Goal: Information Seeking & Learning: Learn about a topic

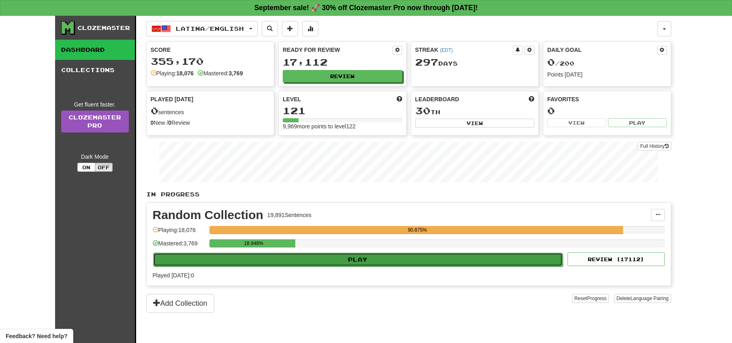
click at [372, 263] on button "Play" at bounding box center [358, 260] width 410 height 14
select select "**"
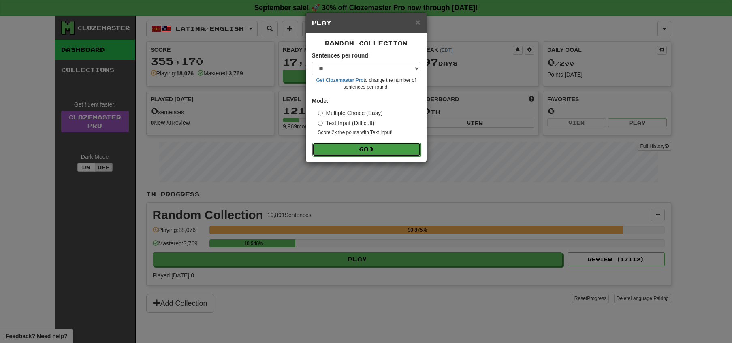
click at [367, 149] on button "Go" at bounding box center [366, 150] width 109 height 14
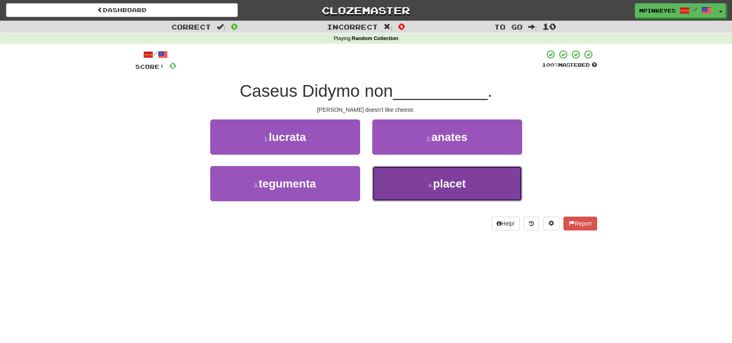
click at [421, 173] on button "4 . placet" at bounding box center [447, 183] width 150 height 35
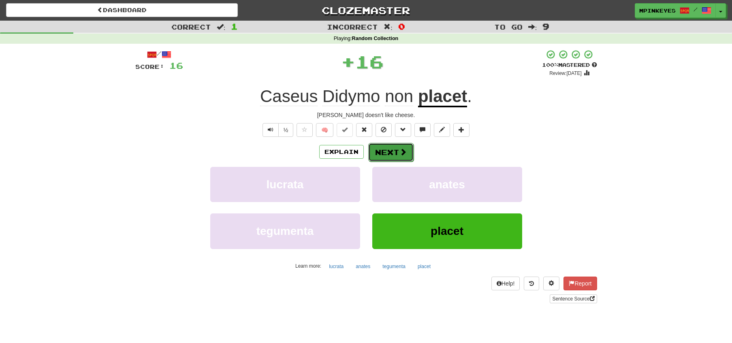
click at [385, 152] on button "Next" at bounding box center [390, 152] width 45 height 19
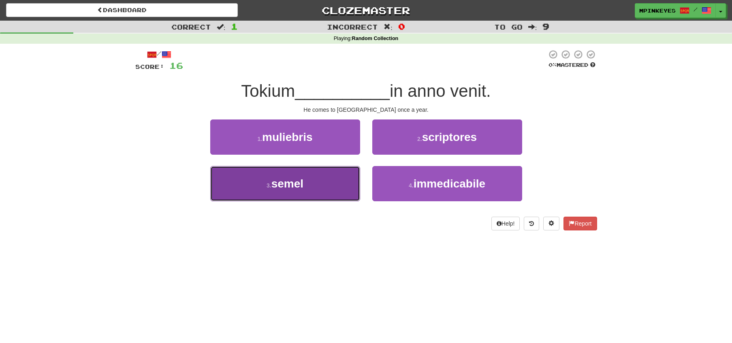
click at [338, 182] on button "3 . semel" at bounding box center [285, 183] width 150 height 35
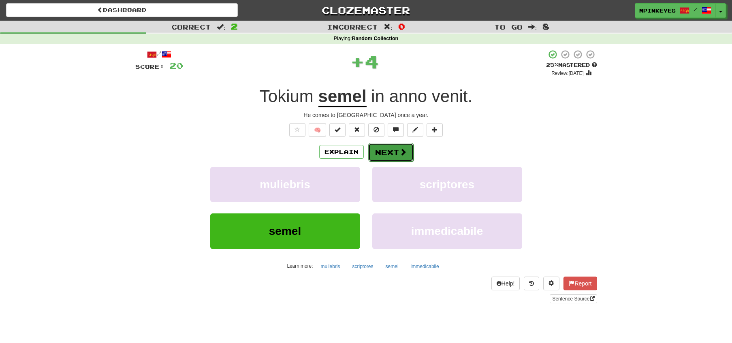
click at [398, 154] on button "Next" at bounding box center [390, 152] width 45 height 19
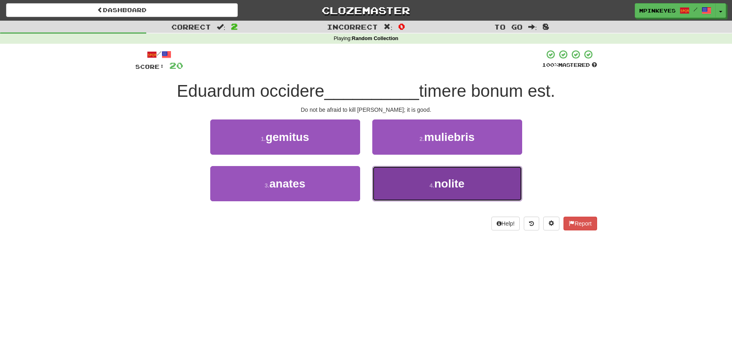
click at [414, 180] on button "4 . nolite" at bounding box center [447, 183] width 150 height 35
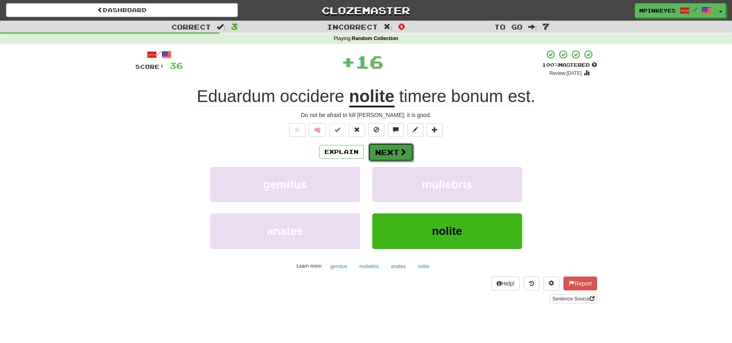
click at [389, 152] on button "Next" at bounding box center [390, 152] width 45 height 19
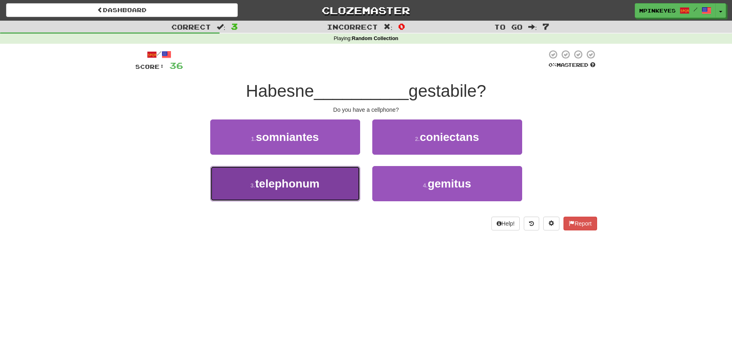
click at [310, 181] on span "telephonum" at bounding box center [287, 183] width 64 height 13
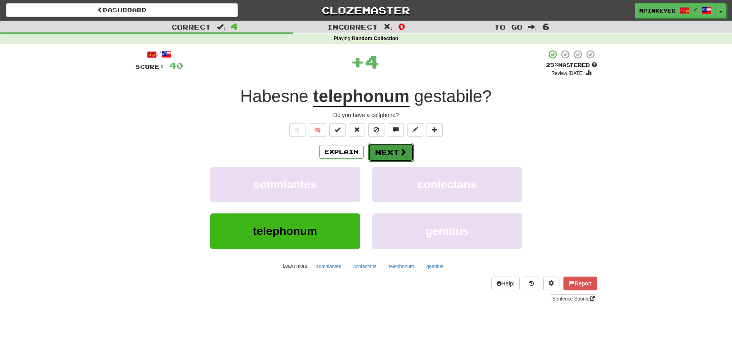
click at [376, 152] on button "Next" at bounding box center [390, 152] width 45 height 19
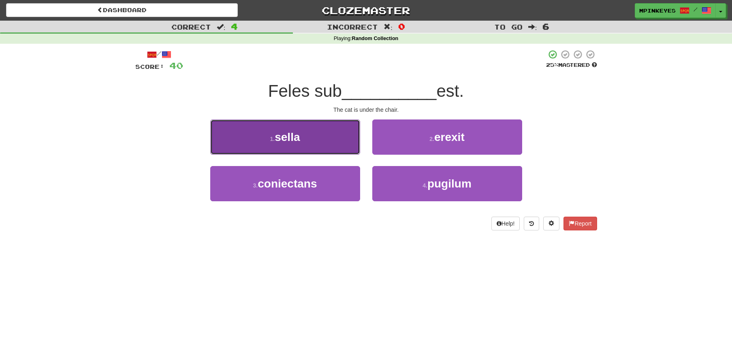
click at [338, 137] on button "1 . sella" at bounding box center [285, 137] width 150 height 35
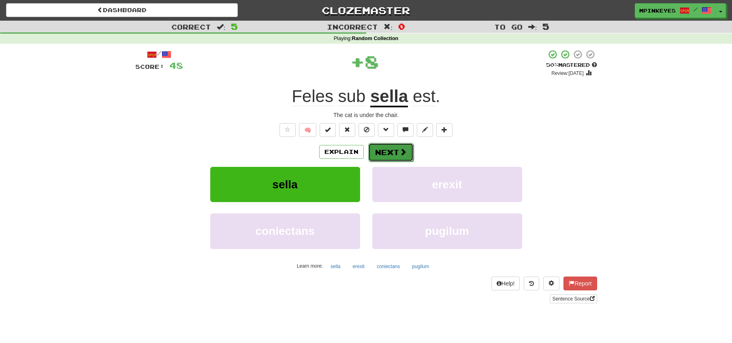
click at [397, 149] on button "Next" at bounding box center [390, 152] width 45 height 19
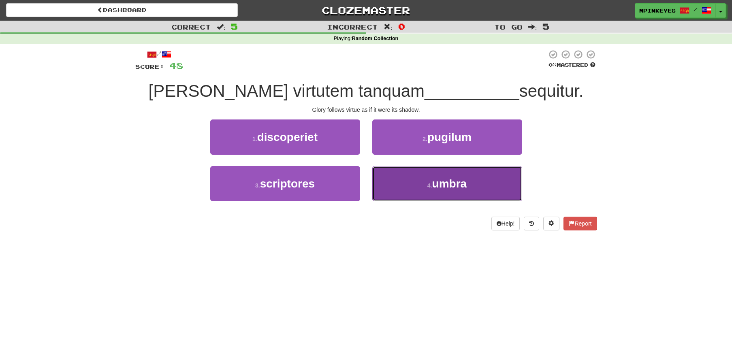
click at [406, 182] on button "4 . umbra" at bounding box center [447, 183] width 150 height 35
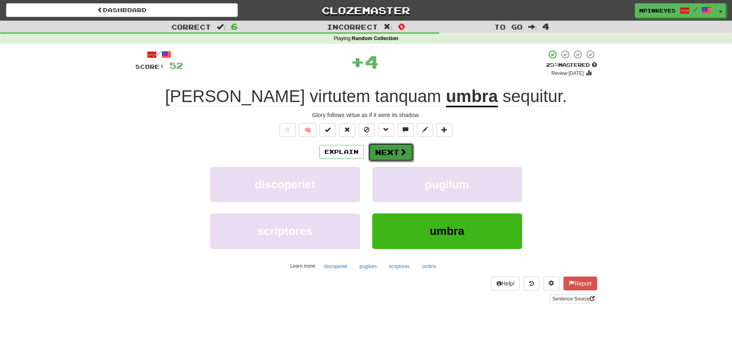
click at [385, 155] on button "Next" at bounding box center [390, 152] width 45 height 19
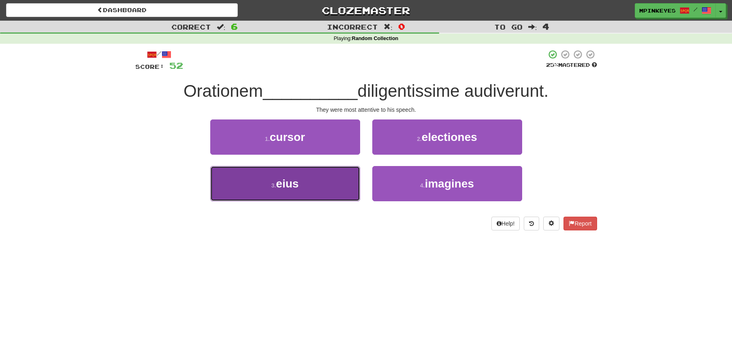
click at [337, 182] on button "3 . eius" at bounding box center [285, 183] width 150 height 35
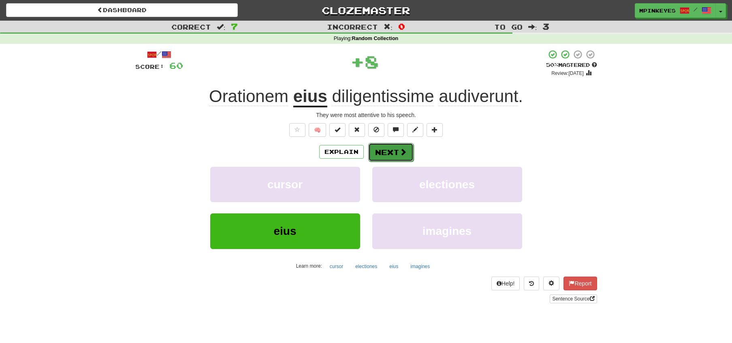
click at [390, 153] on button "Next" at bounding box center [390, 152] width 45 height 19
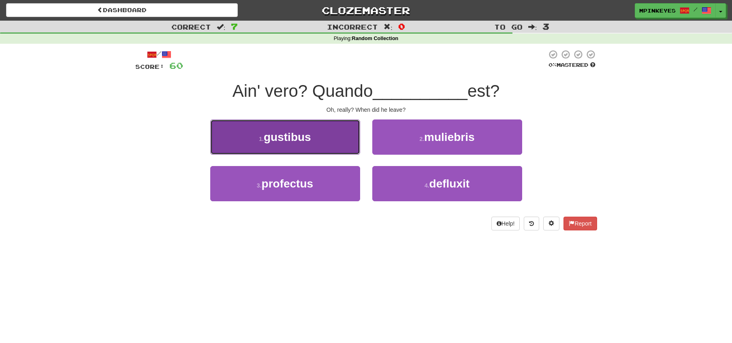
click at [345, 148] on button "1 . gustibus" at bounding box center [285, 137] width 150 height 35
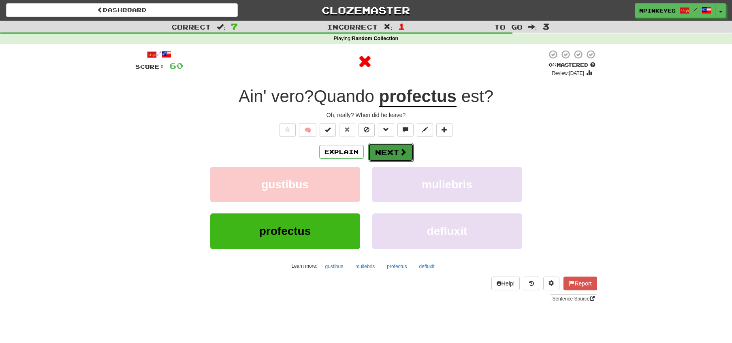
click at [375, 156] on button "Next" at bounding box center [390, 152] width 45 height 19
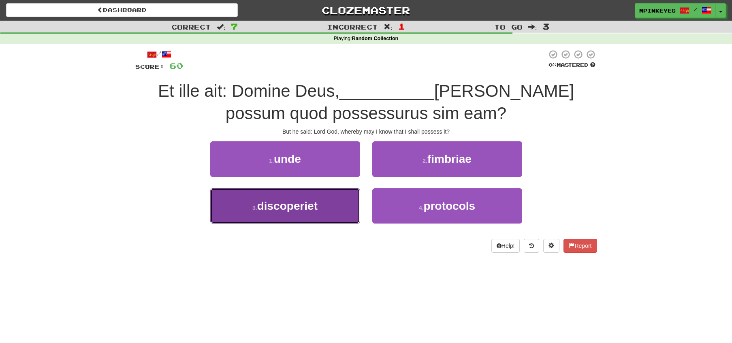
click at [326, 200] on button "3 . discoperiet" at bounding box center [285, 205] width 150 height 35
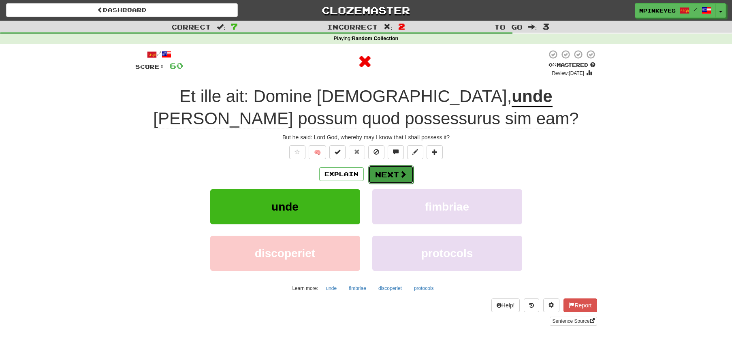
click at [379, 177] on button "Next" at bounding box center [390, 174] width 45 height 19
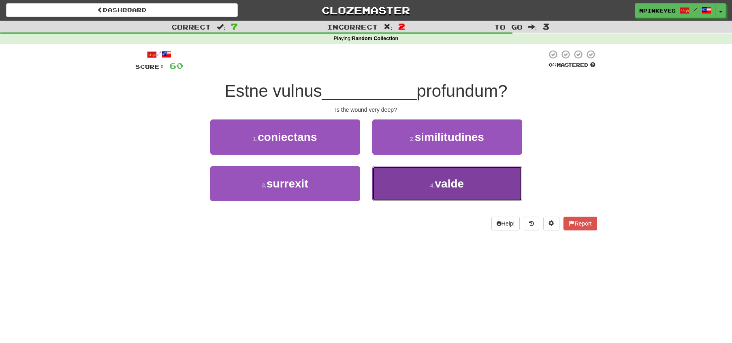
click at [402, 181] on button "4 . valde" at bounding box center [447, 183] width 150 height 35
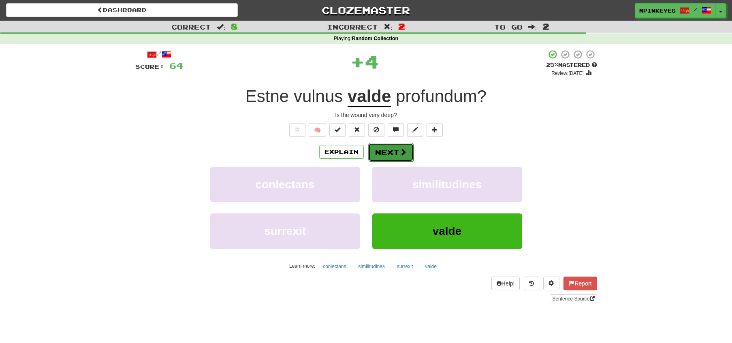
click at [385, 145] on button "Next" at bounding box center [390, 152] width 45 height 19
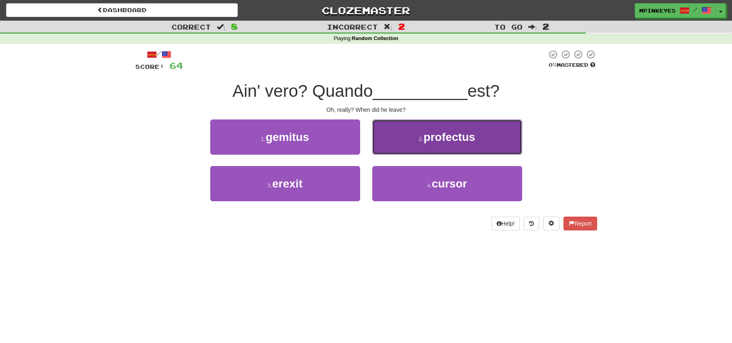
click at [408, 134] on button "2 . profectus" at bounding box center [447, 137] width 150 height 35
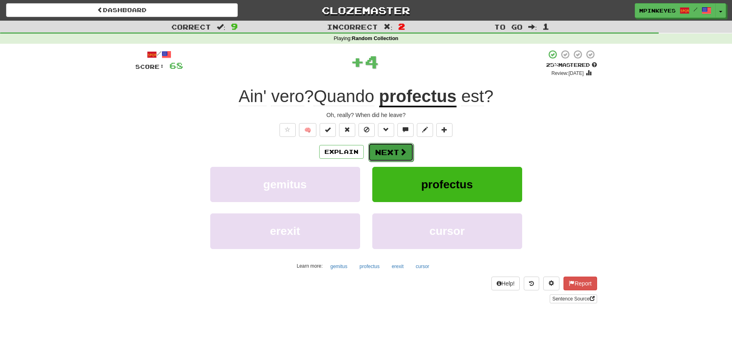
click at [400, 150] on span at bounding box center [403, 151] width 7 height 7
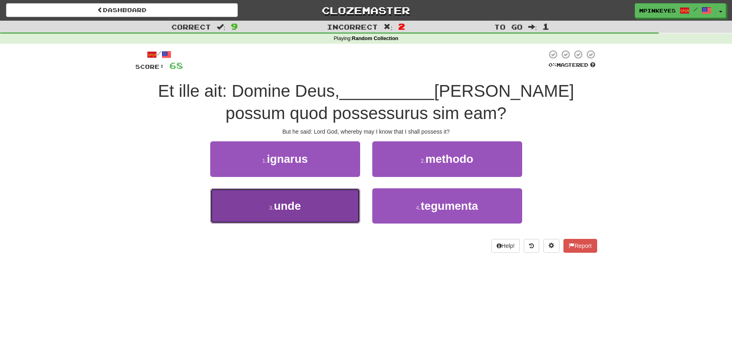
click at [342, 208] on button "3 . unde" at bounding box center [285, 205] width 150 height 35
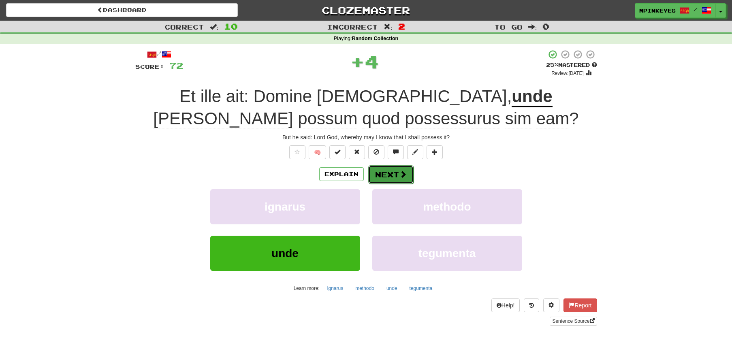
click at [390, 177] on button "Next" at bounding box center [390, 174] width 45 height 19
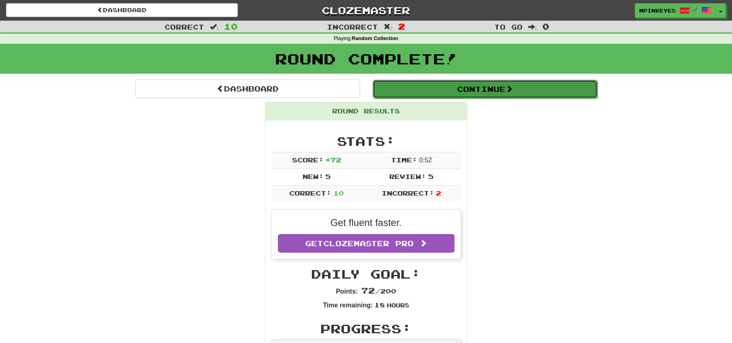
click at [444, 91] on button "Continue" at bounding box center [485, 89] width 225 height 19
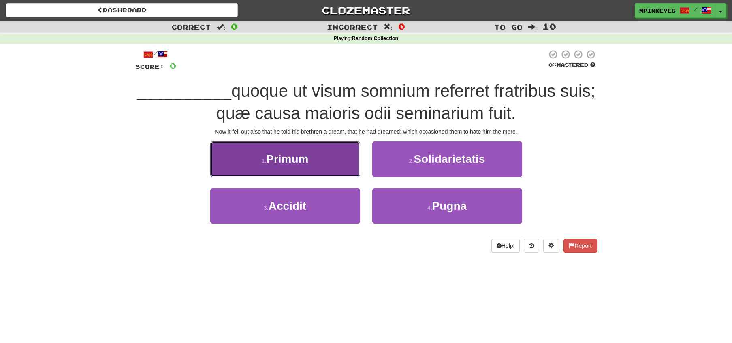
click at [343, 166] on button "1 . Primum" at bounding box center [285, 158] width 150 height 35
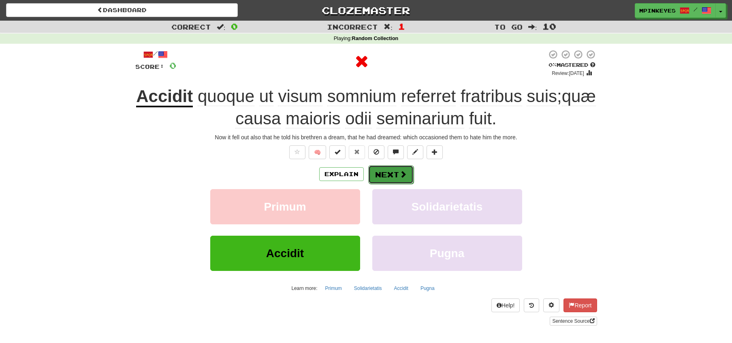
click at [392, 169] on button "Next" at bounding box center [390, 174] width 45 height 19
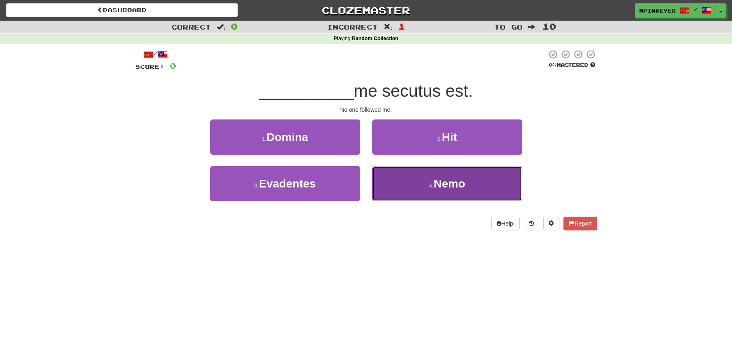
click at [385, 186] on button "4 . Nemo" at bounding box center [447, 183] width 150 height 35
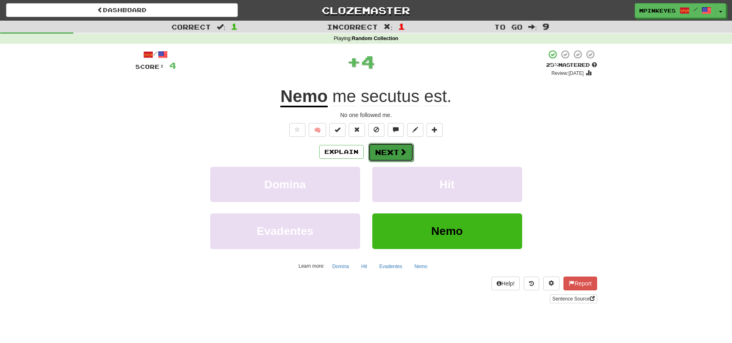
click at [369, 147] on button "Next" at bounding box center [390, 152] width 45 height 19
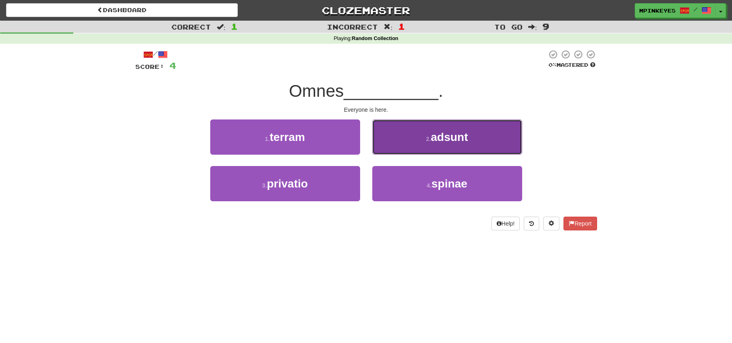
click at [398, 143] on button "2 . adsunt" at bounding box center [447, 137] width 150 height 35
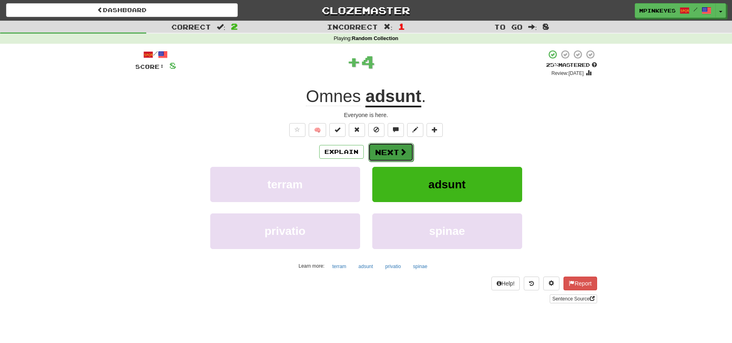
click at [393, 152] on button "Next" at bounding box center [390, 152] width 45 height 19
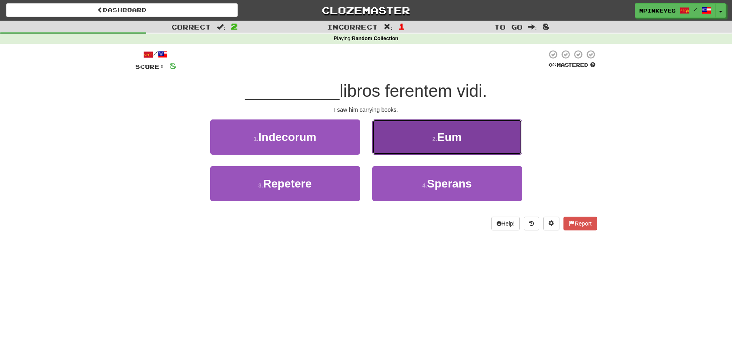
click at [395, 149] on button "2 . Eum" at bounding box center [447, 137] width 150 height 35
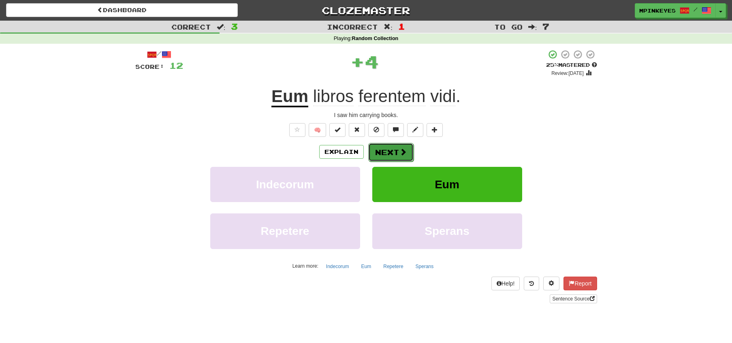
click at [377, 154] on button "Next" at bounding box center [390, 152] width 45 height 19
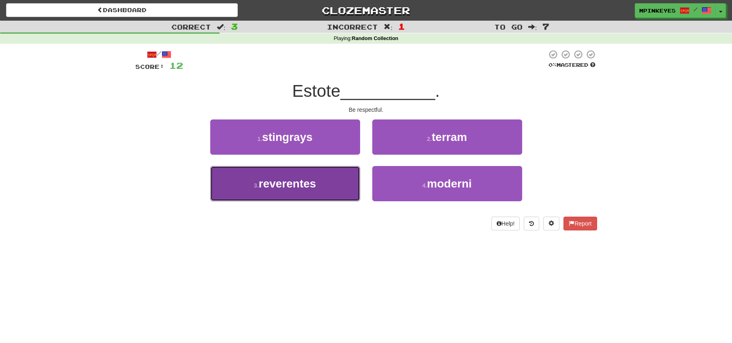
click at [335, 179] on button "3 . reverentes" at bounding box center [285, 183] width 150 height 35
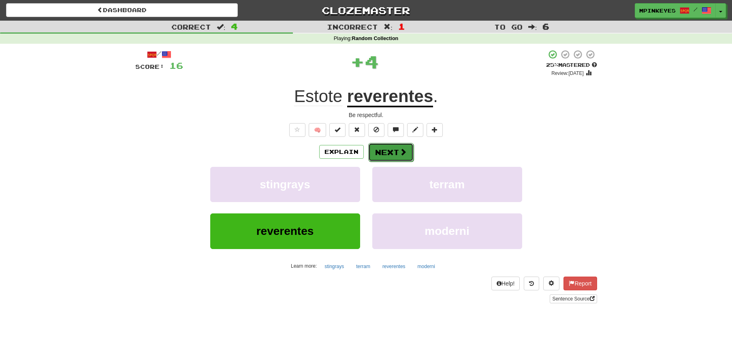
click at [393, 146] on button "Next" at bounding box center [390, 152] width 45 height 19
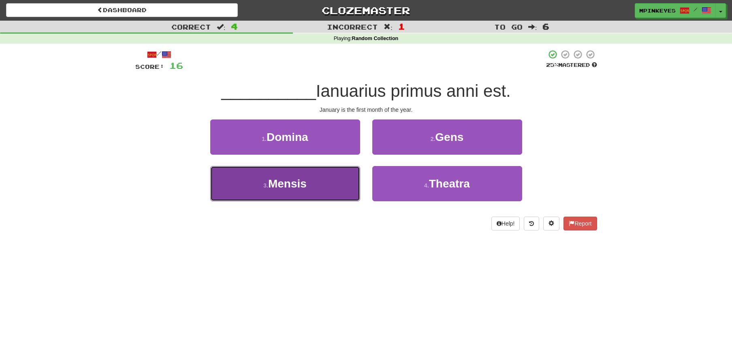
click at [345, 187] on button "3 . Mensis" at bounding box center [285, 183] width 150 height 35
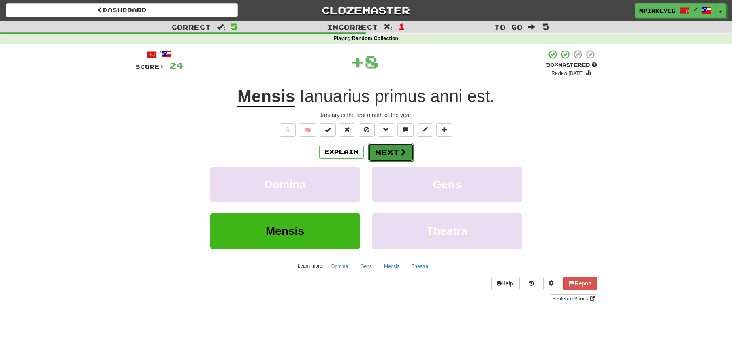
click at [378, 155] on button "Next" at bounding box center [390, 152] width 45 height 19
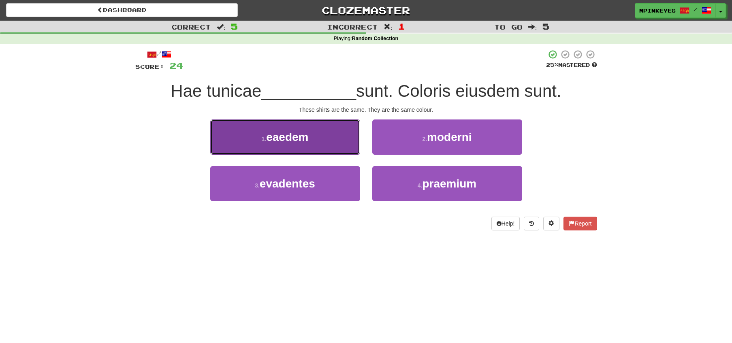
click at [325, 120] on button "1 . eaedem" at bounding box center [285, 137] width 150 height 35
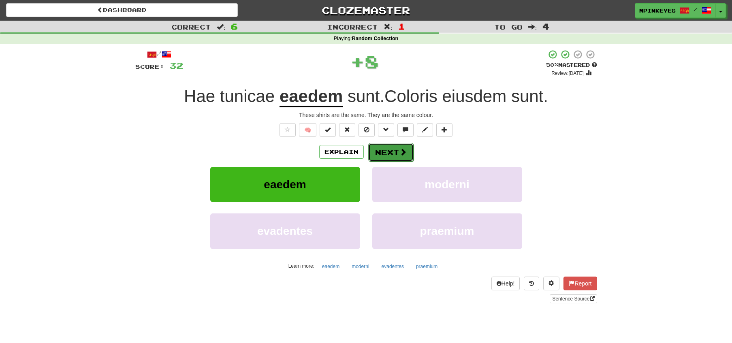
click at [392, 154] on button "Next" at bounding box center [390, 152] width 45 height 19
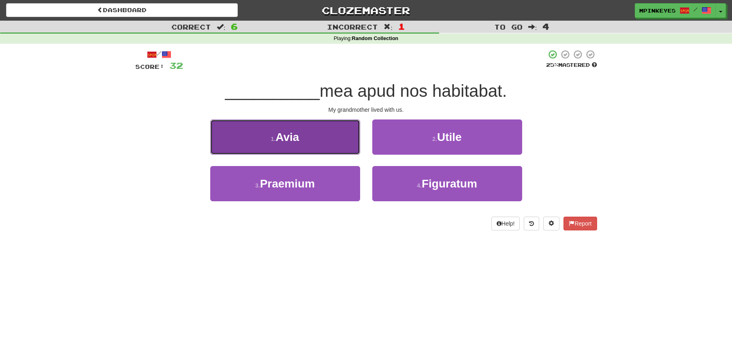
click at [342, 140] on button "1 . Avia" at bounding box center [285, 137] width 150 height 35
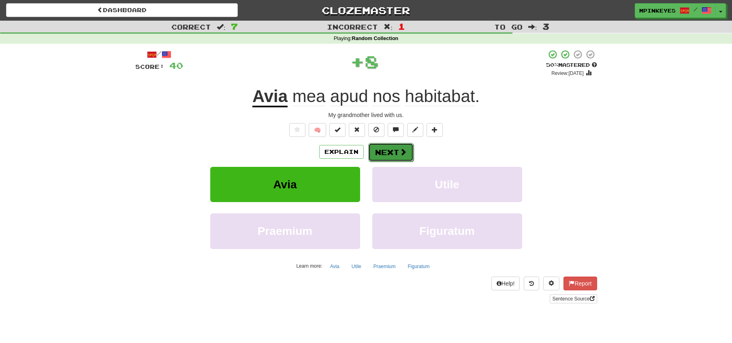
click at [400, 151] on span at bounding box center [403, 151] width 7 height 7
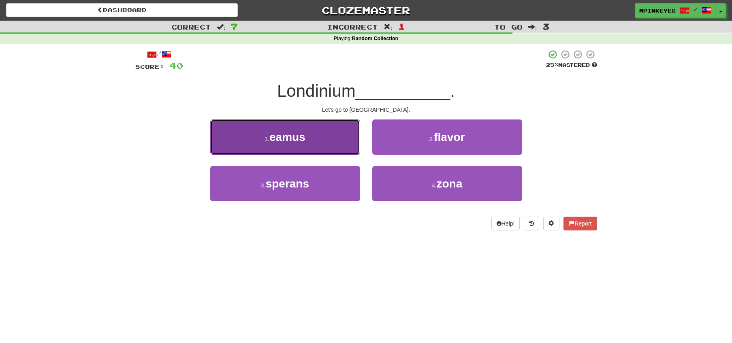
click at [327, 136] on button "1 . eamus" at bounding box center [285, 137] width 150 height 35
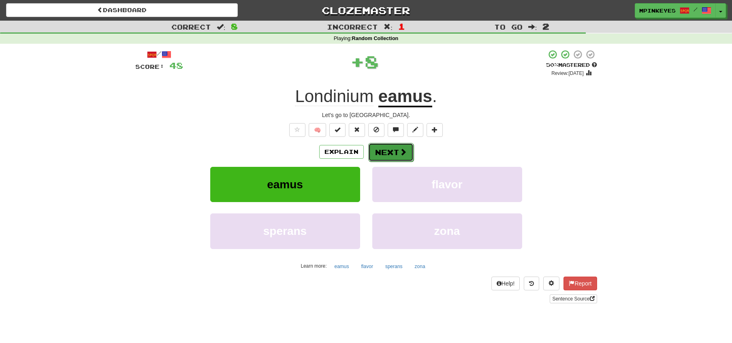
click at [395, 151] on button "Next" at bounding box center [390, 152] width 45 height 19
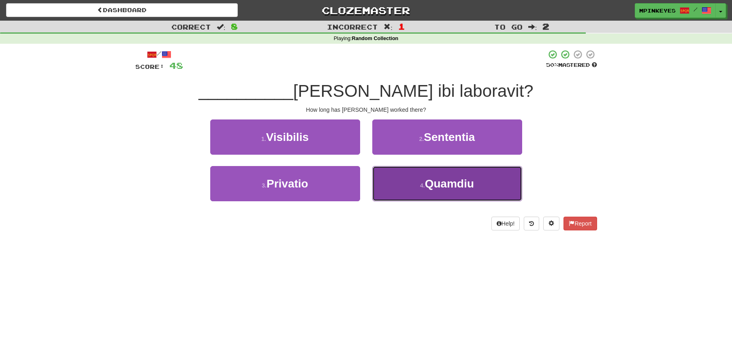
click at [382, 178] on button "4 . Quamdiu" at bounding box center [447, 183] width 150 height 35
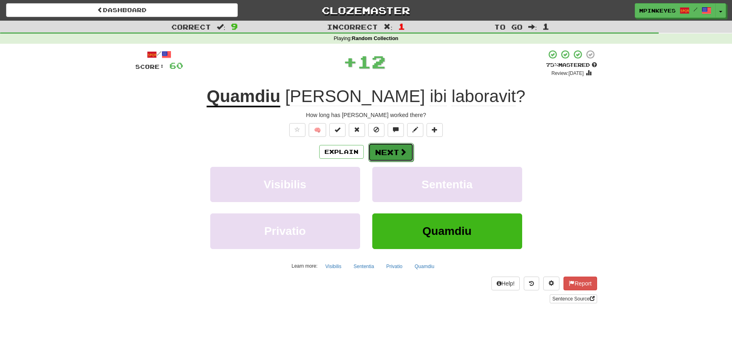
click at [374, 154] on button "Next" at bounding box center [390, 152] width 45 height 19
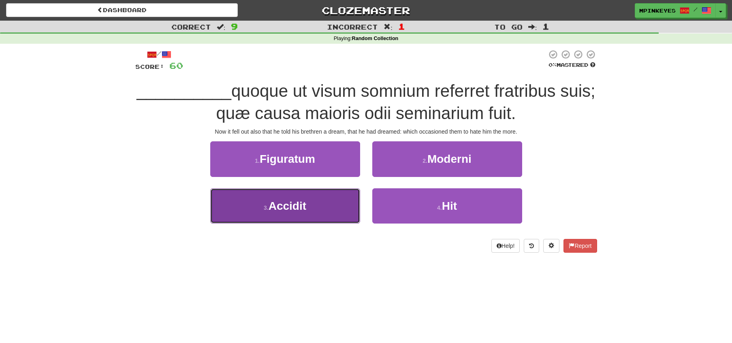
click at [354, 206] on button "3 . Accidit" at bounding box center [285, 205] width 150 height 35
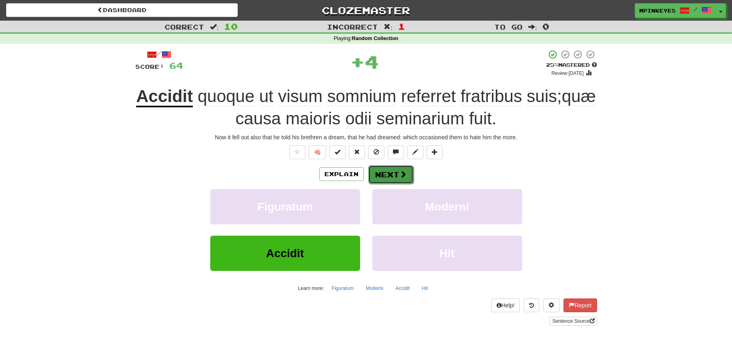
click at [403, 165] on button "Next" at bounding box center [390, 174] width 45 height 19
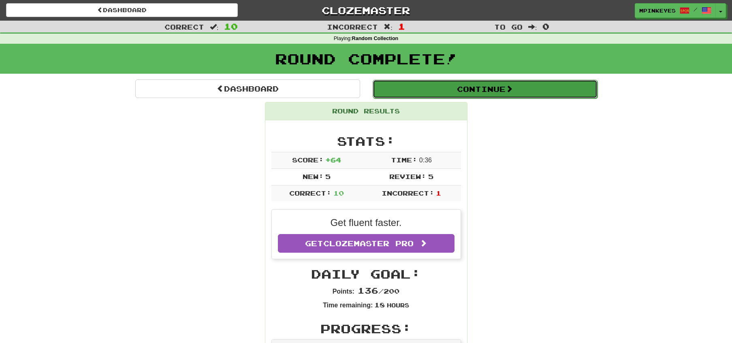
click at [423, 93] on button "Continue" at bounding box center [485, 89] width 225 height 19
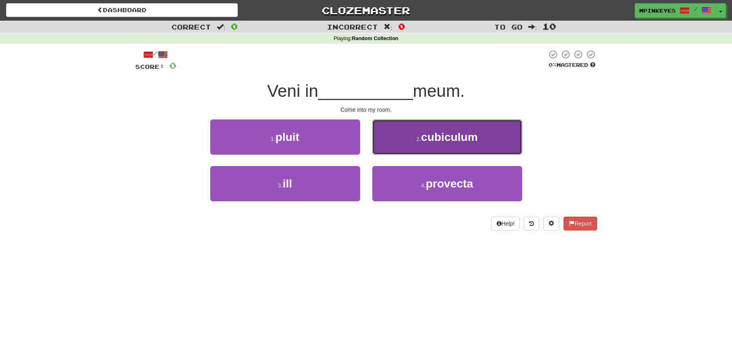
click at [404, 146] on button "2 . cubiculum" at bounding box center [447, 137] width 150 height 35
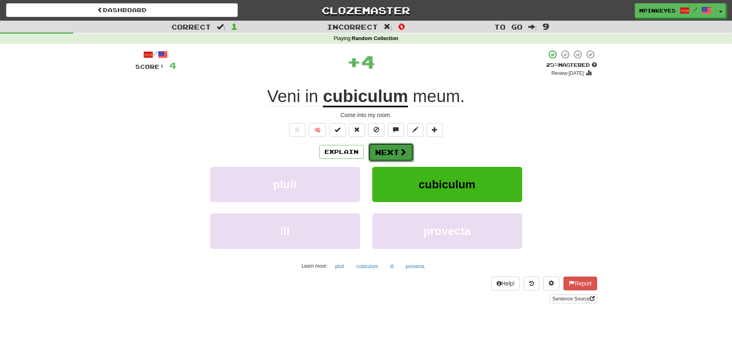
click at [379, 150] on button "Next" at bounding box center [390, 152] width 45 height 19
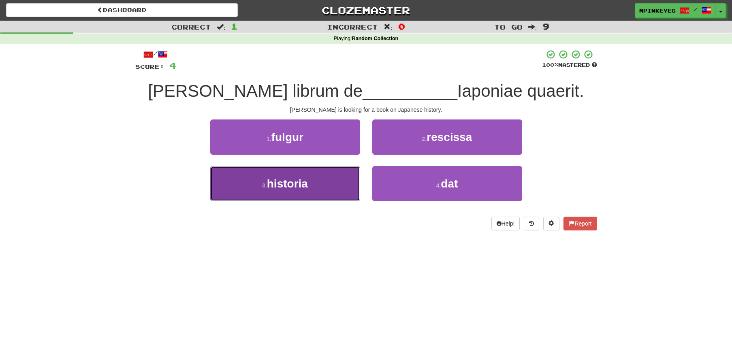
click at [341, 188] on button "3 . historia" at bounding box center [285, 183] width 150 height 35
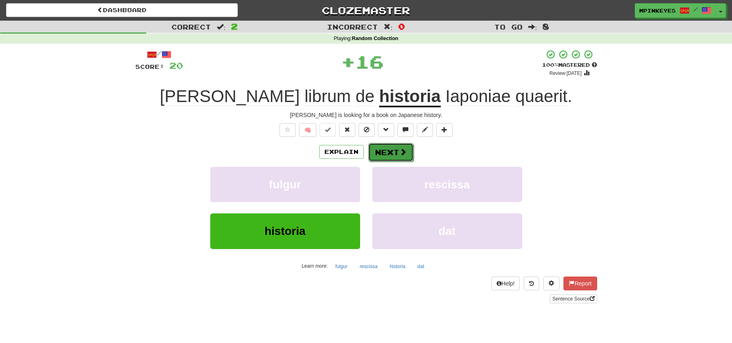
click at [385, 154] on button "Next" at bounding box center [390, 152] width 45 height 19
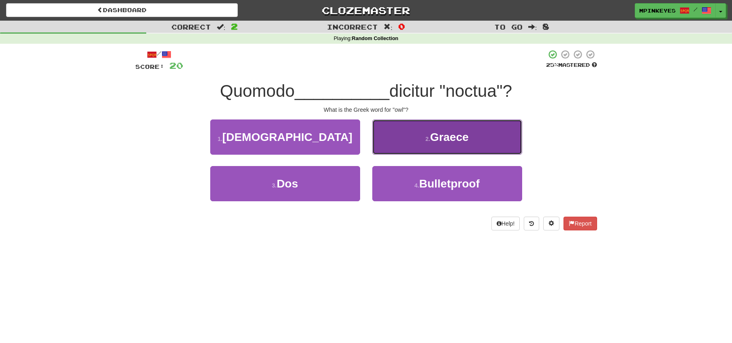
click at [415, 130] on button "2 . Graece" at bounding box center [447, 137] width 150 height 35
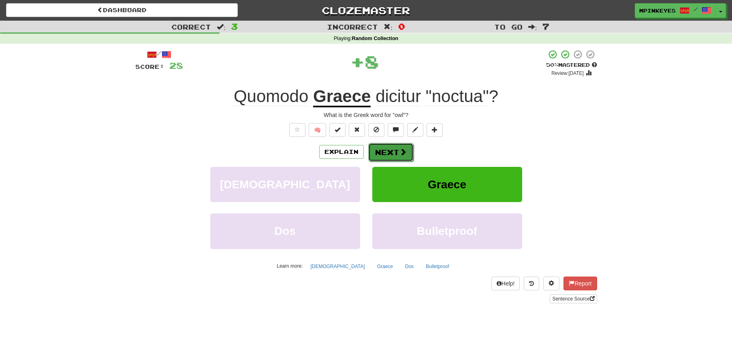
click at [382, 148] on button "Next" at bounding box center [390, 152] width 45 height 19
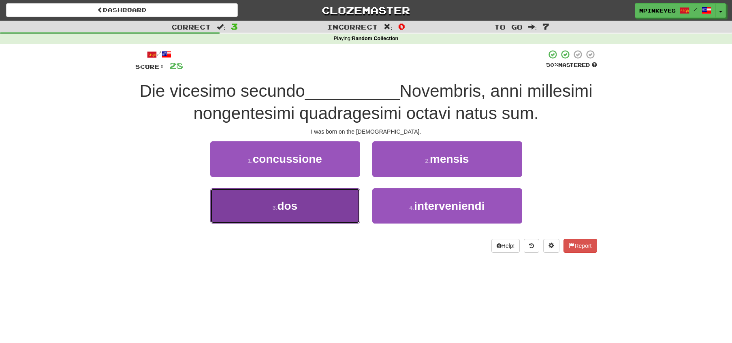
click at [330, 216] on button "3 . dos" at bounding box center [285, 205] width 150 height 35
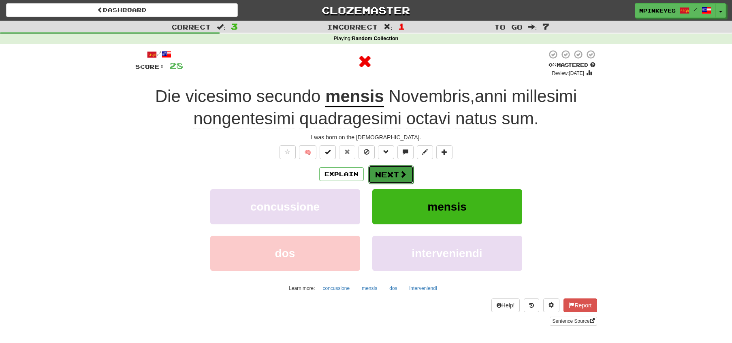
click at [377, 178] on button "Next" at bounding box center [390, 174] width 45 height 19
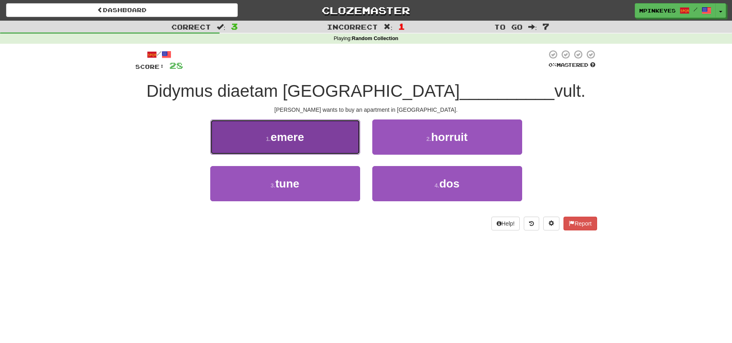
click at [346, 149] on button "1 . emere" at bounding box center [285, 137] width 150 height 35
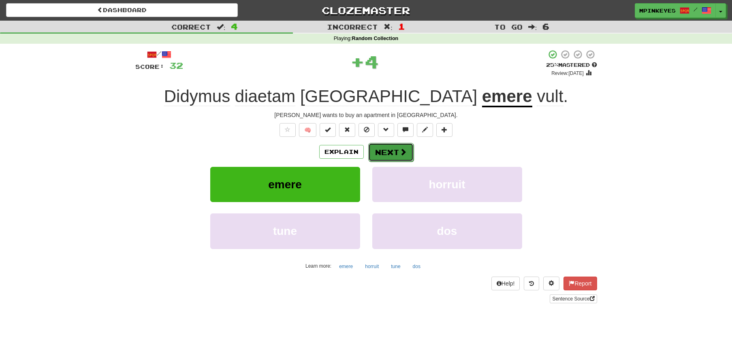
click at [392, 152] on button "Next" at bounding box center [390, 152] width 45 height 19
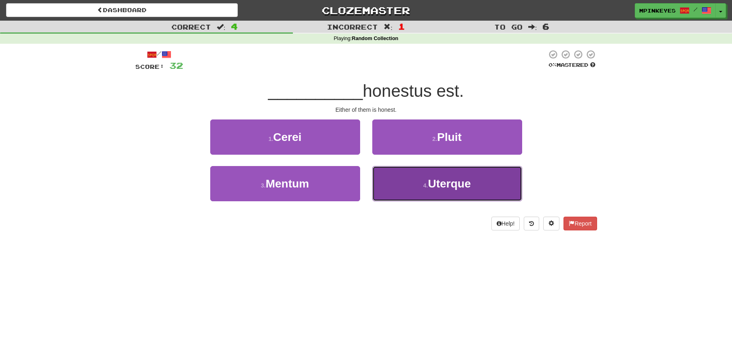
click at [395, 199] on button "4 . Uterque" at bounding box center [447, 183] width 150 height 35
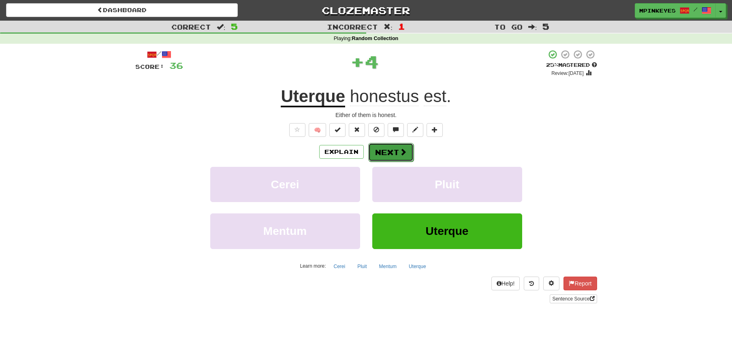
click at [382, 150] on button "Next" at bounding box center [390, 152] width 45 height 19
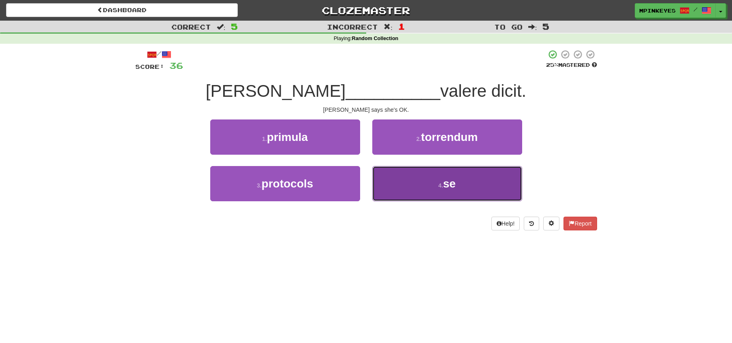
click at [402, 189] on button "4 . se" at bounding box center [447, 183] width 150 height 35
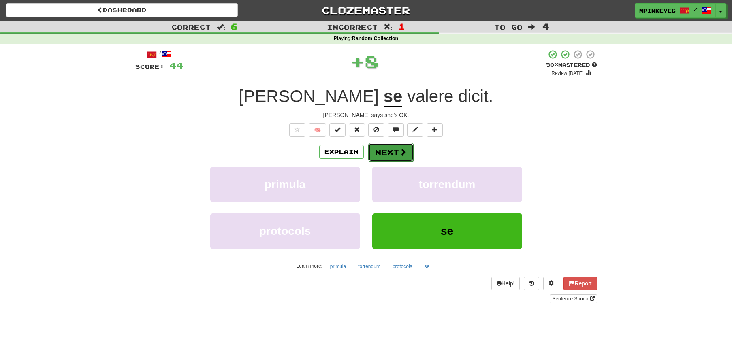
click at [387, 153] on button "Next" at bounding box center [390, 152] width 45 height 19
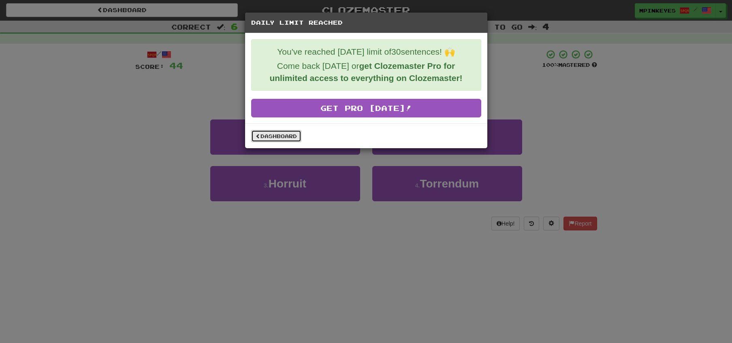
click at [288, 136] on link "Dashboard" at bounding box center [276, 136] width 50 height 12
